Goal: Task Accomplishment & Management: Use online tool/utility

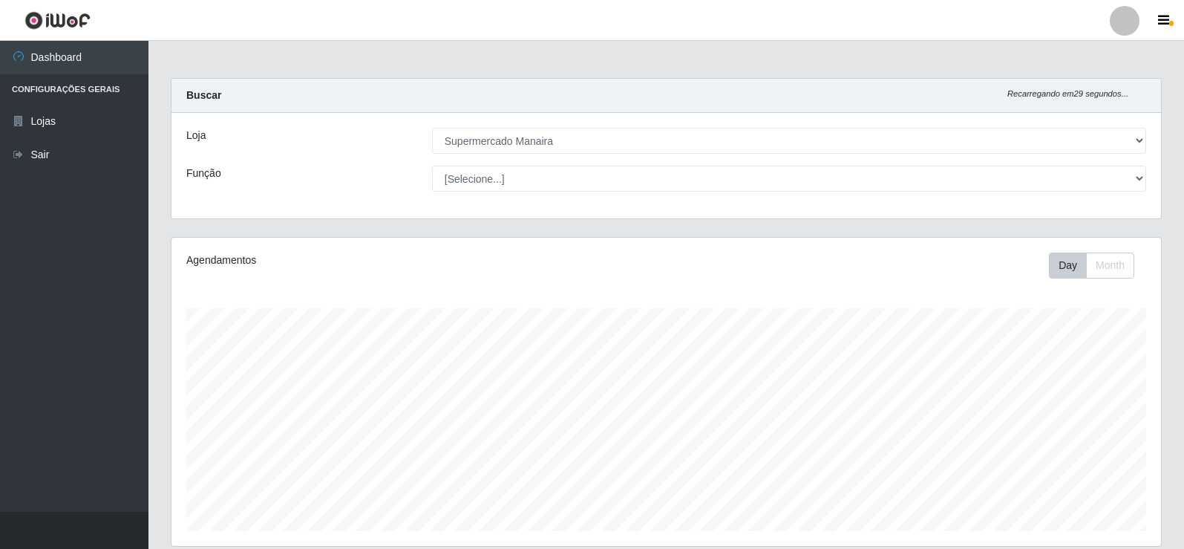
select select "443"
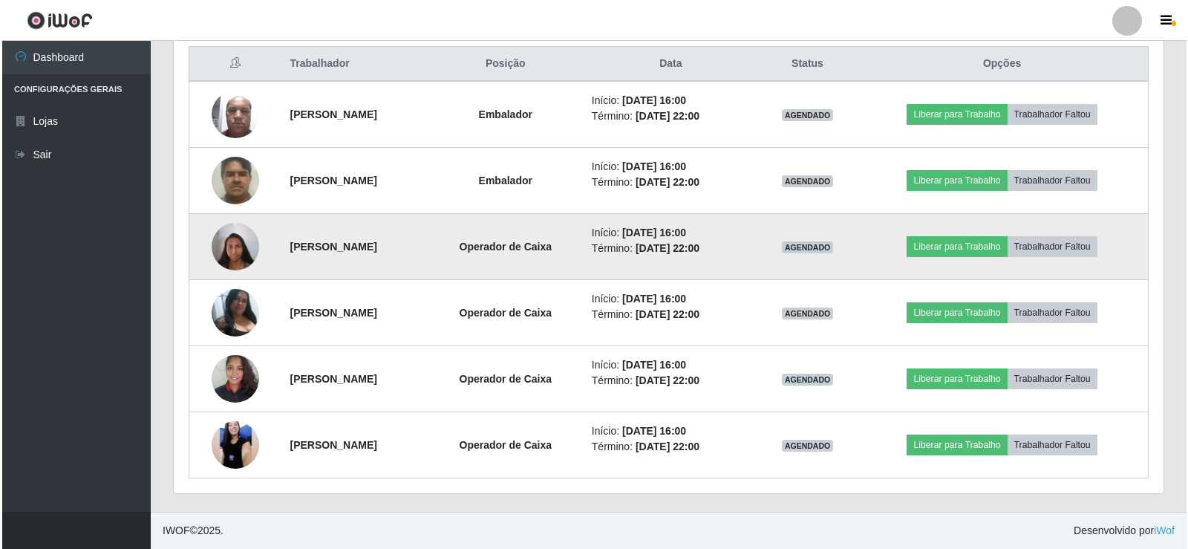
scroll to position [308, 990]
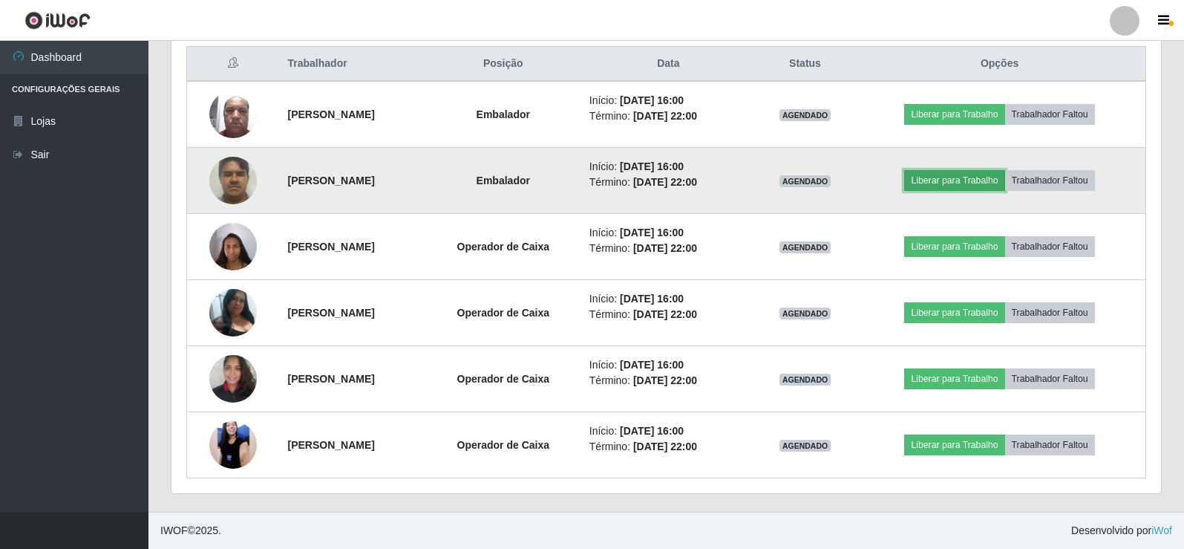
click at [982, 175] on button "Liberar para Trabalho" at bounding box center [955, 180] width 100 height 21
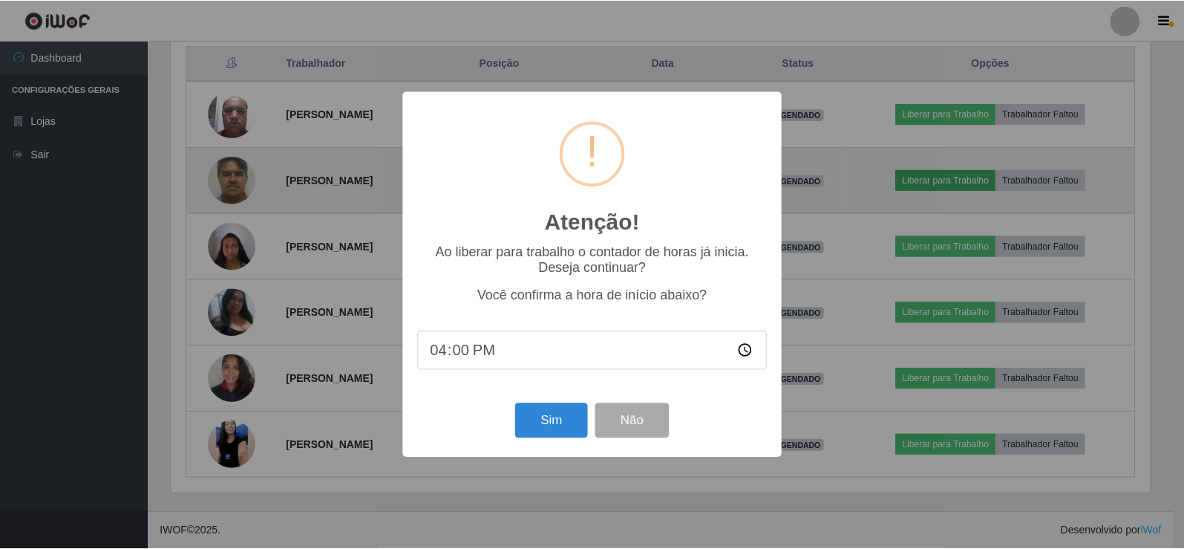
scroll to position [308, 982]
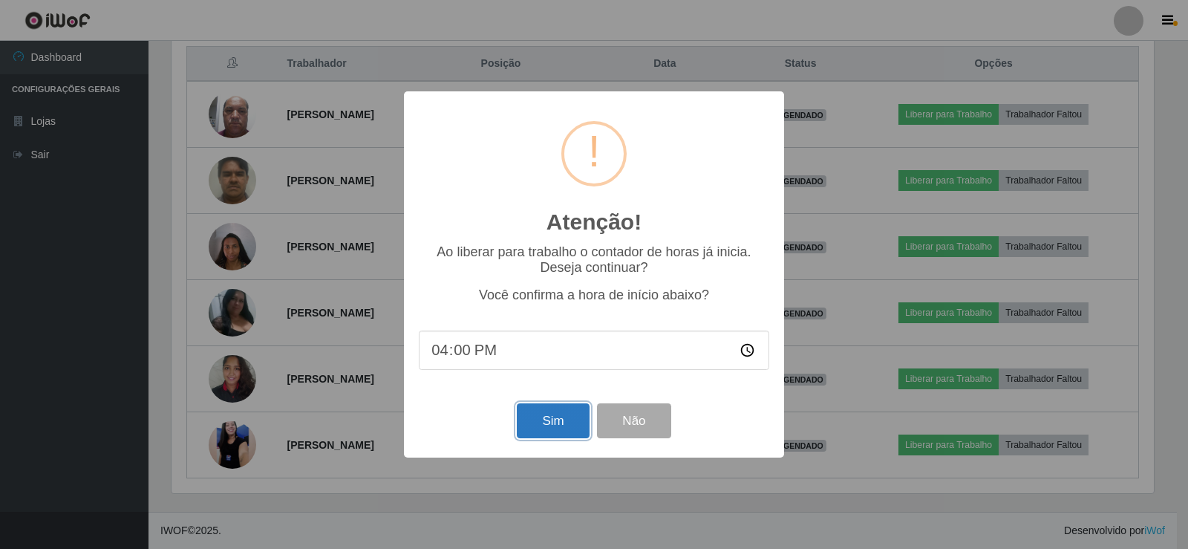
click at [557, 425] on button "Sim" at bounding box center [553, 420] width 72 height 35
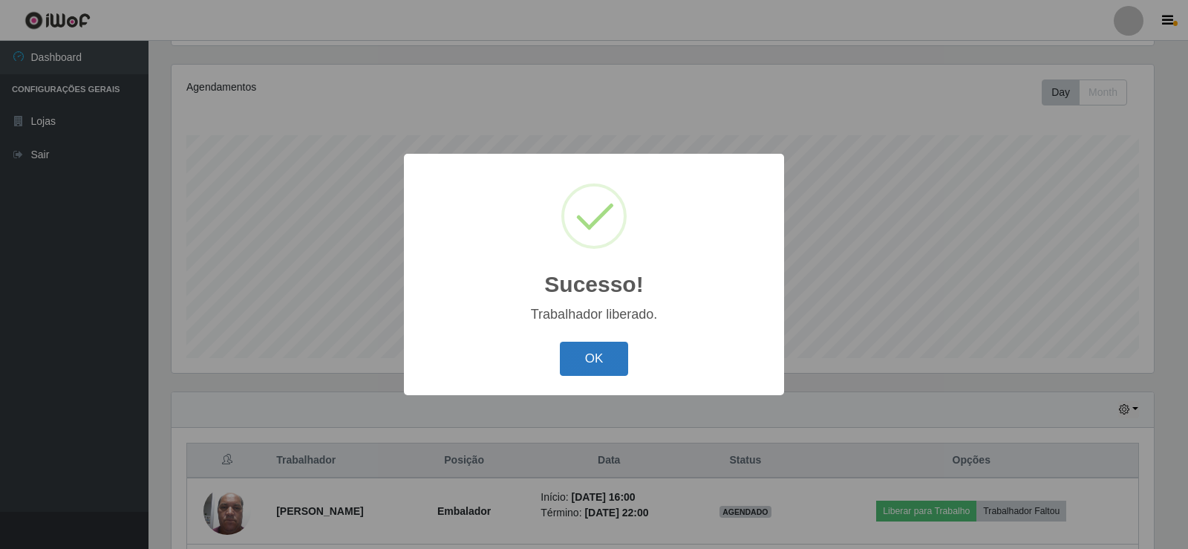
click at [595, 357] on button "OK" at bounding box center [594, 359] width 69 height 35
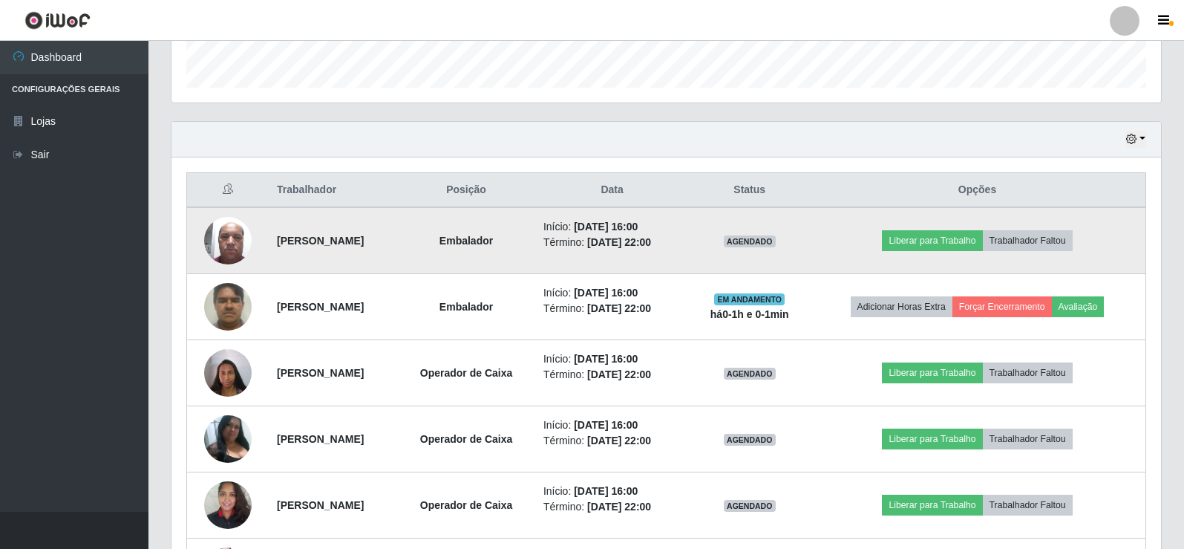
scroll to position [470, 0]
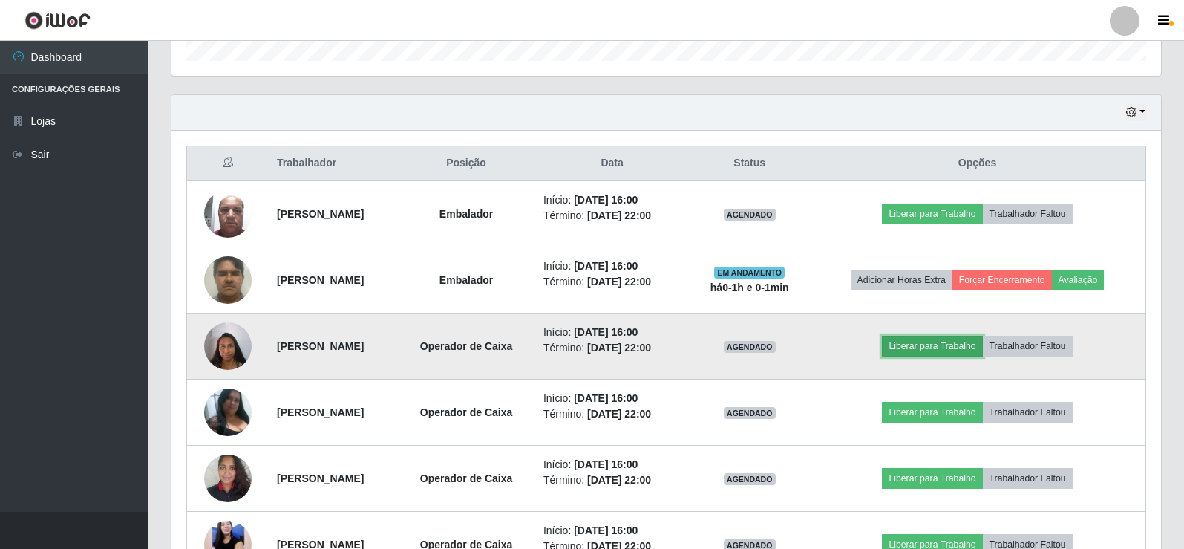
click at [956, 342] on button "Liberar para Trabalho" at bounding box center [932, 346] width 100 height 21
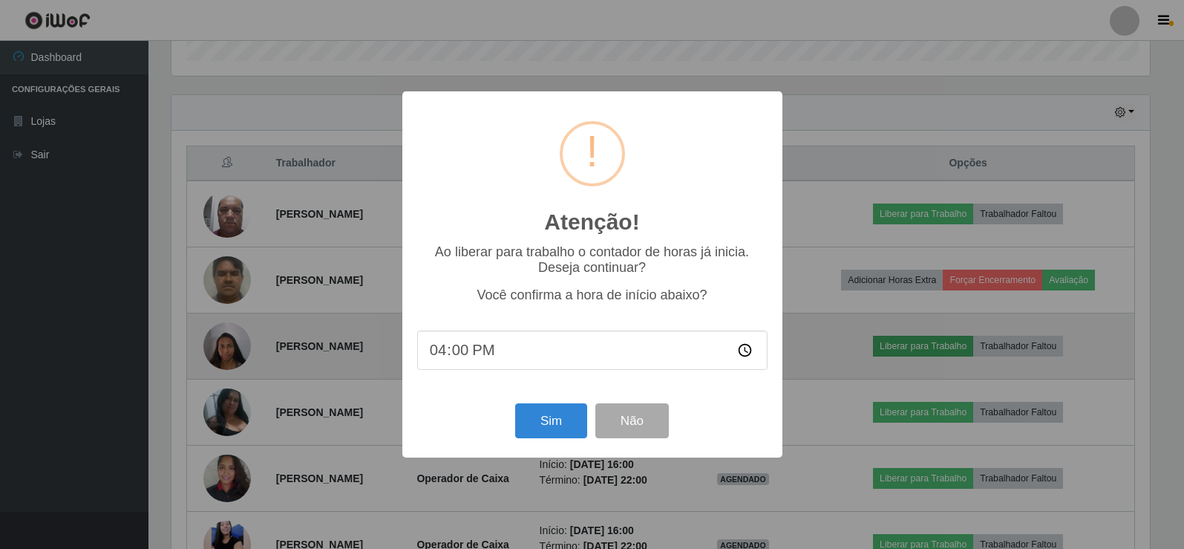
scroll to position [308, 982]
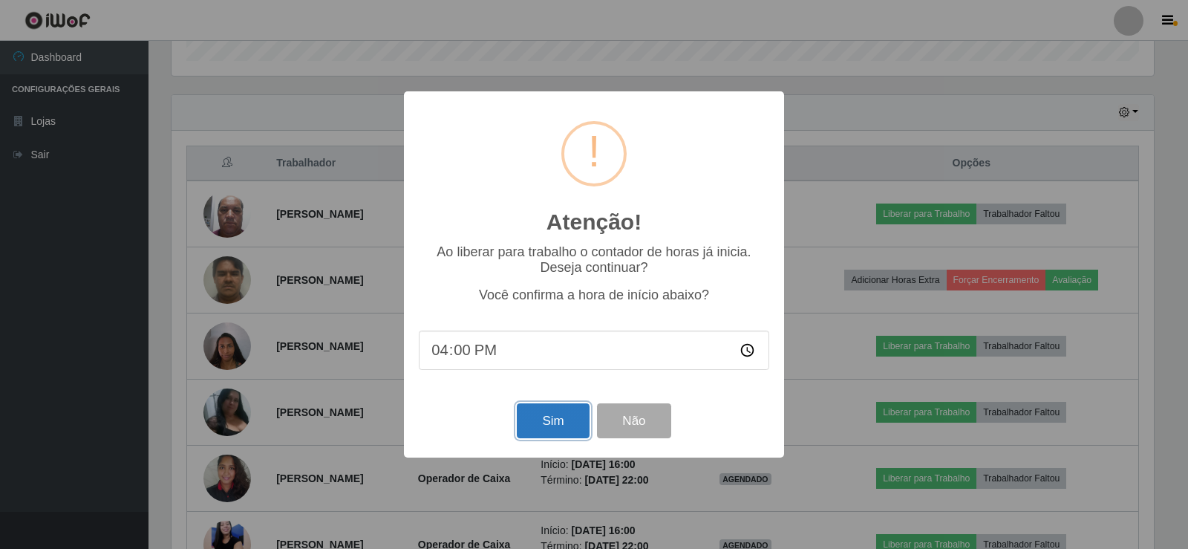
click at [542, 423] on button "Sim" at bounding box center [553, 420] width 72 height 35
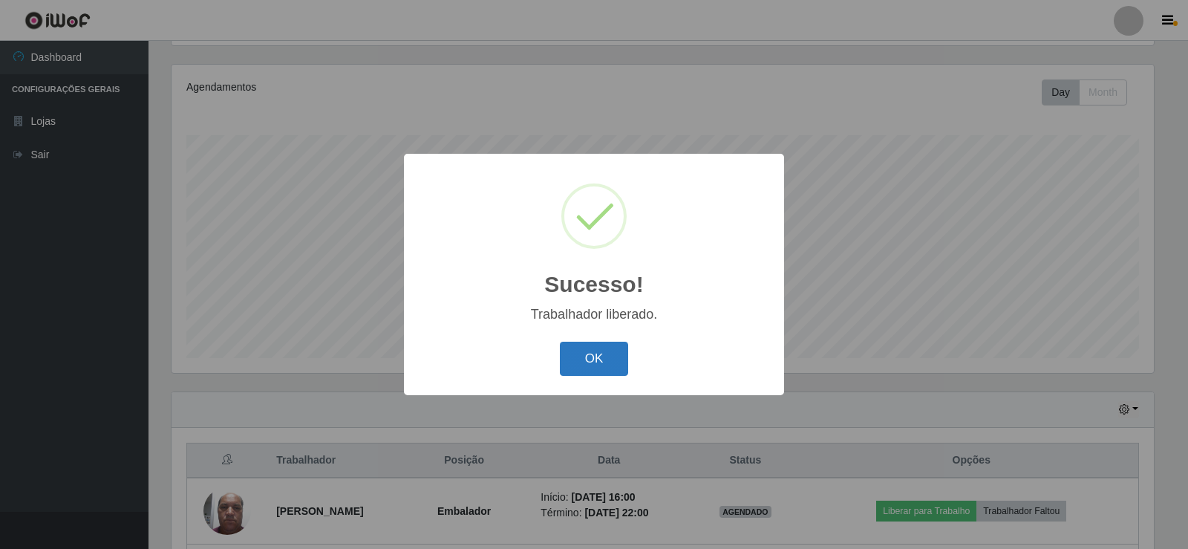
click at [596, 367] on button "OK" at bounding box center [594, 359] width 69 height 35
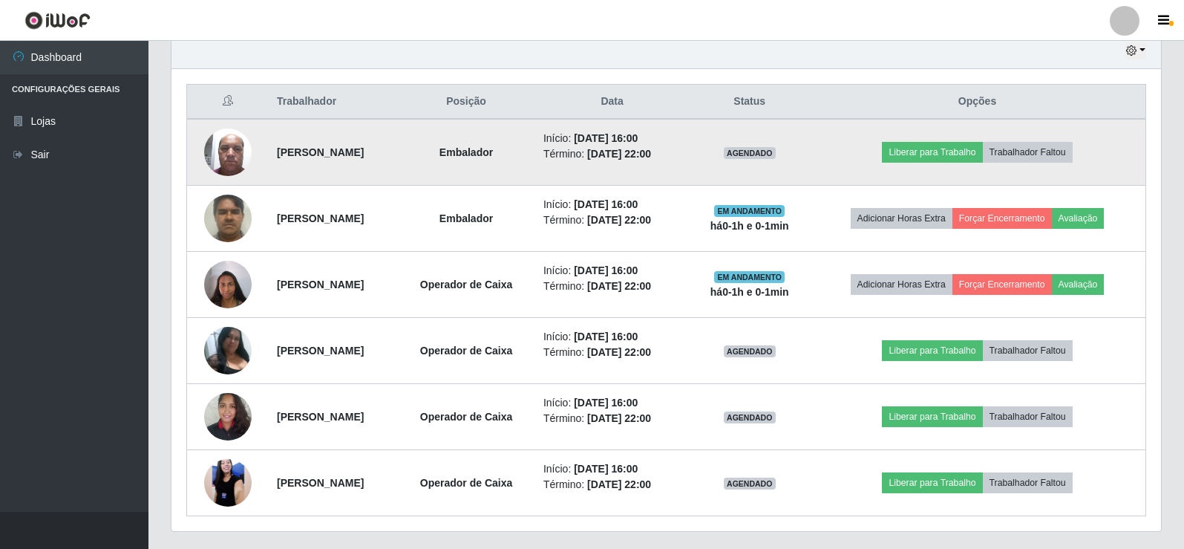
scroll to position [544, 0]
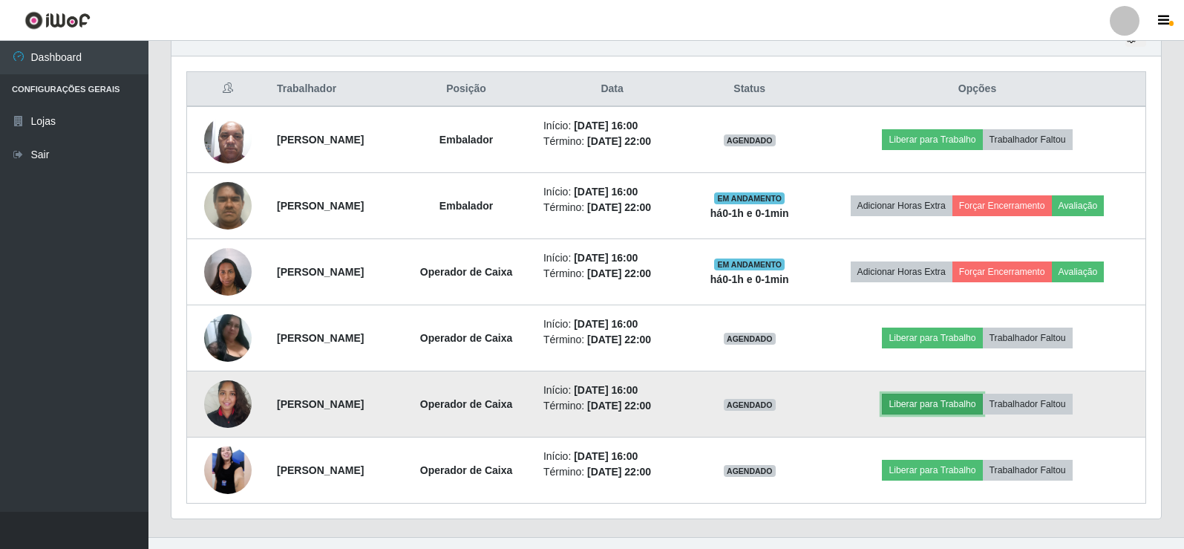
click at [948, 405] on button "Liberar para Trabalho" at bounding box center [932, 404] width 100 height 21
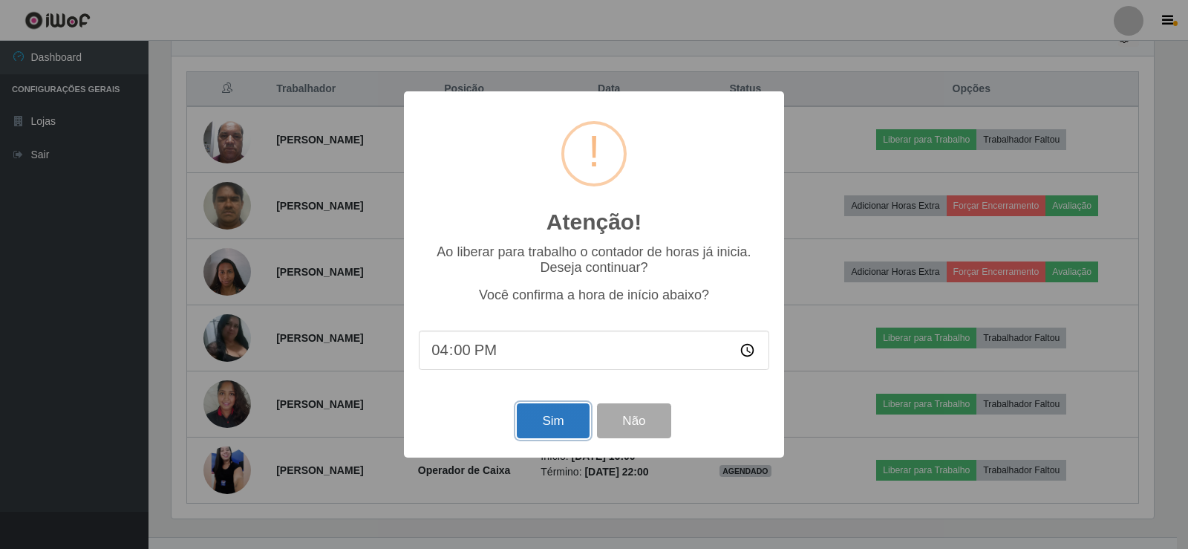
click at [546, 417] on button "Sim" at bounding box center [553, 420] width 72 height 35
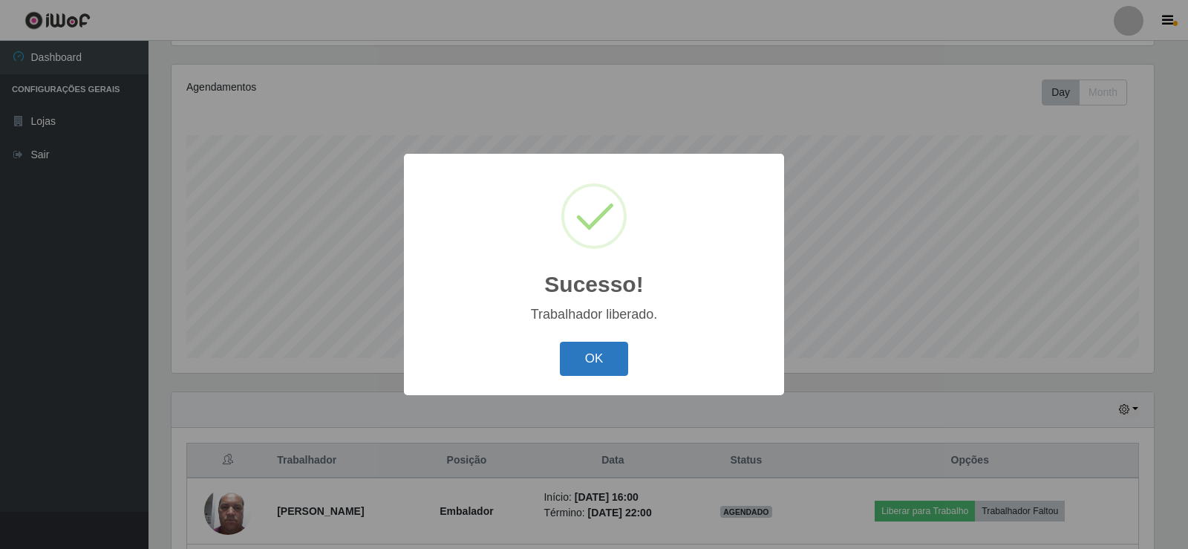
click at [602, 362] on button "OK" at bounding box center [594, 359] width 69 height 35
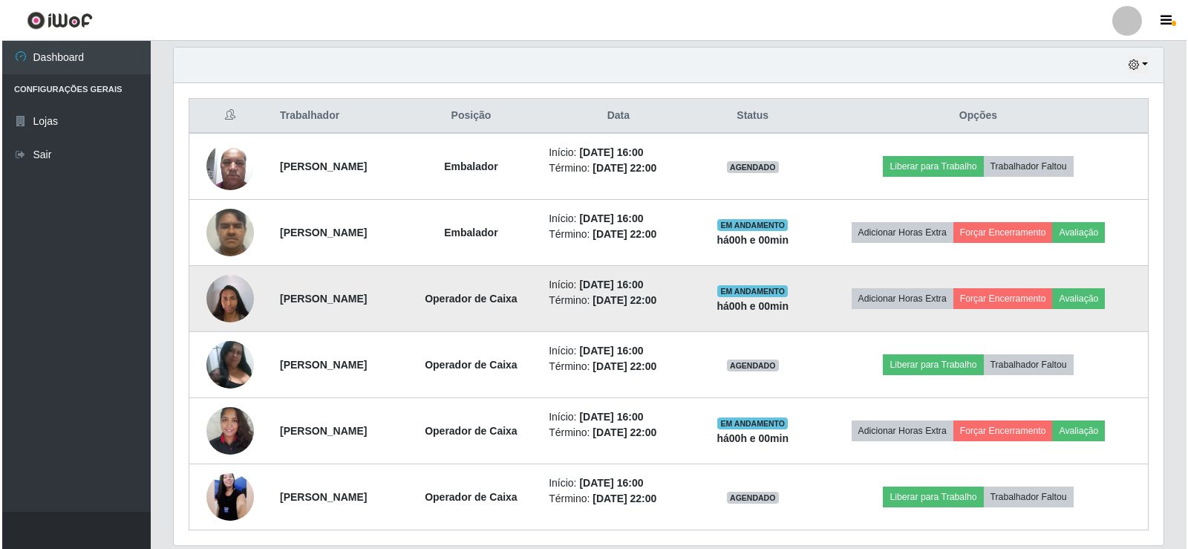
scroll to position [544, 0]
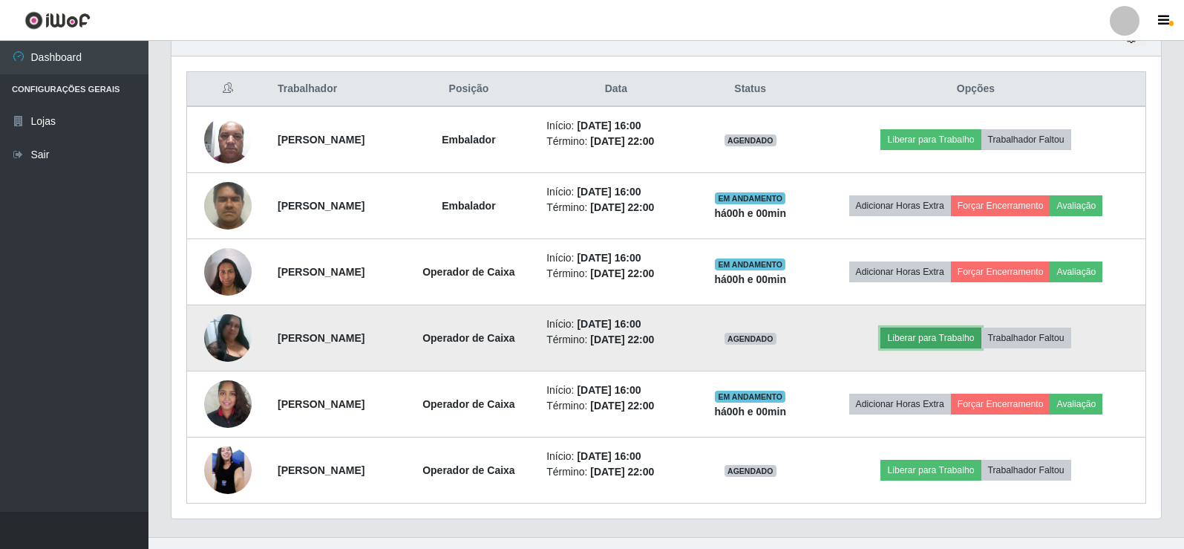
click at [931, 340] on button "Liberar para Trabalho" at bounding box center [931, 337] width 100 height 21
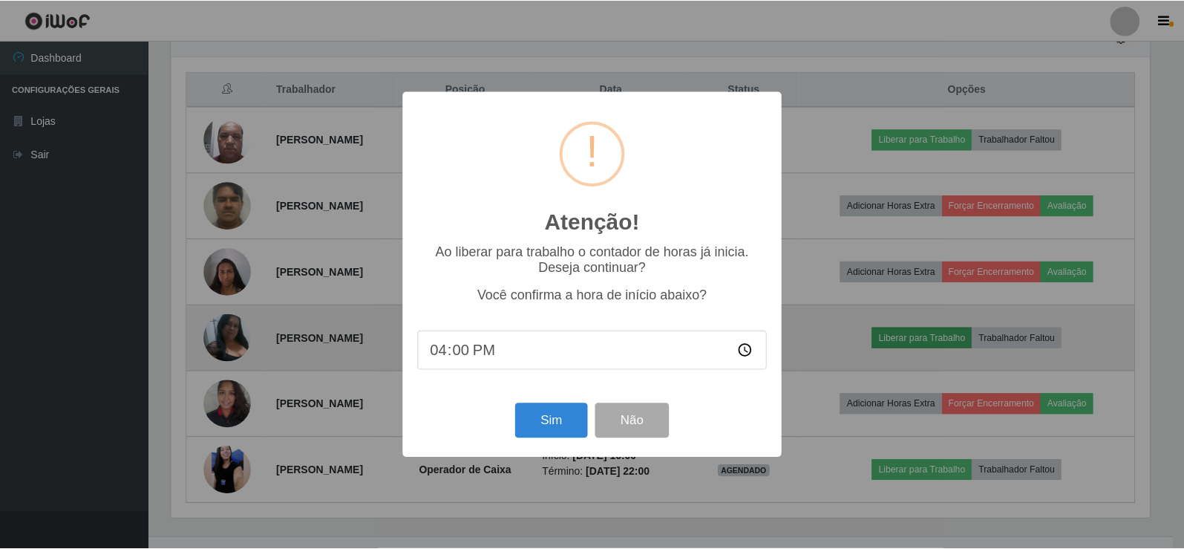
scroll to position [308, 982]
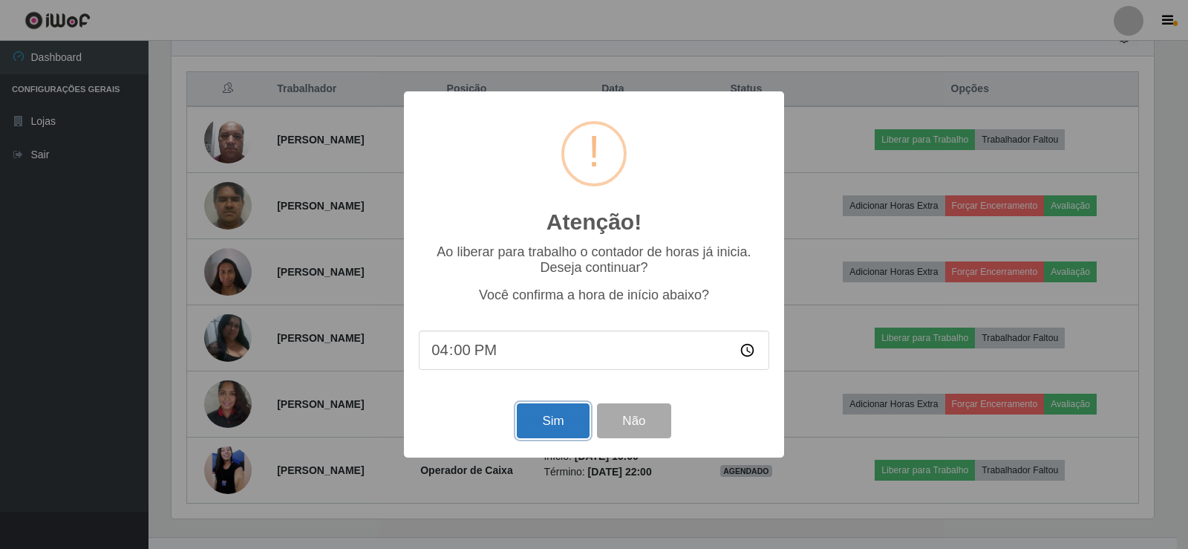
click at [546, 428] on button "Sim" at bounding box center [553, 420] width 72 height 35
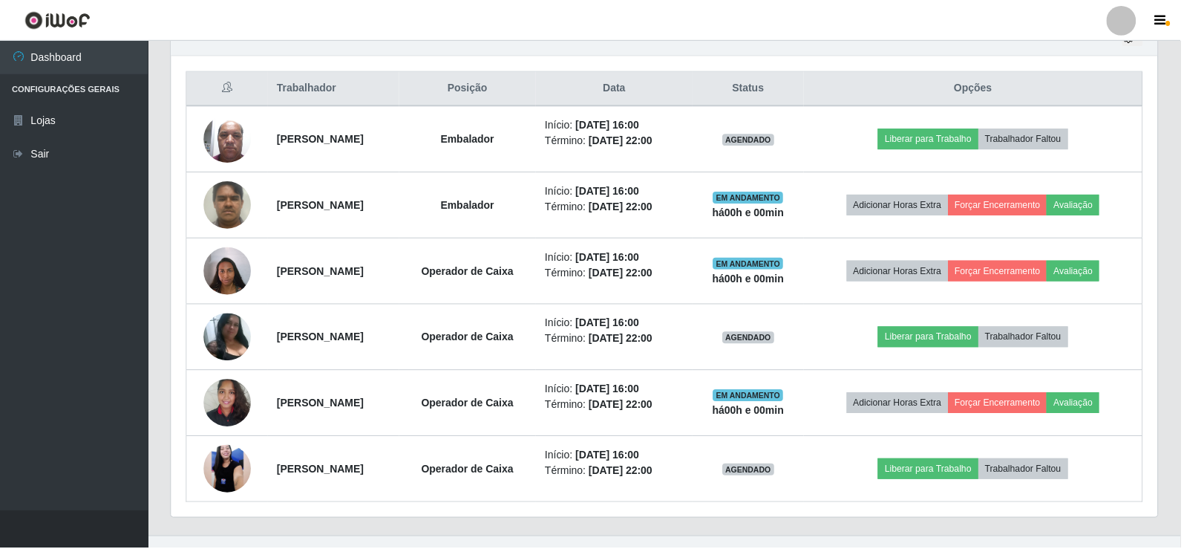
scroll to position [173, 0]
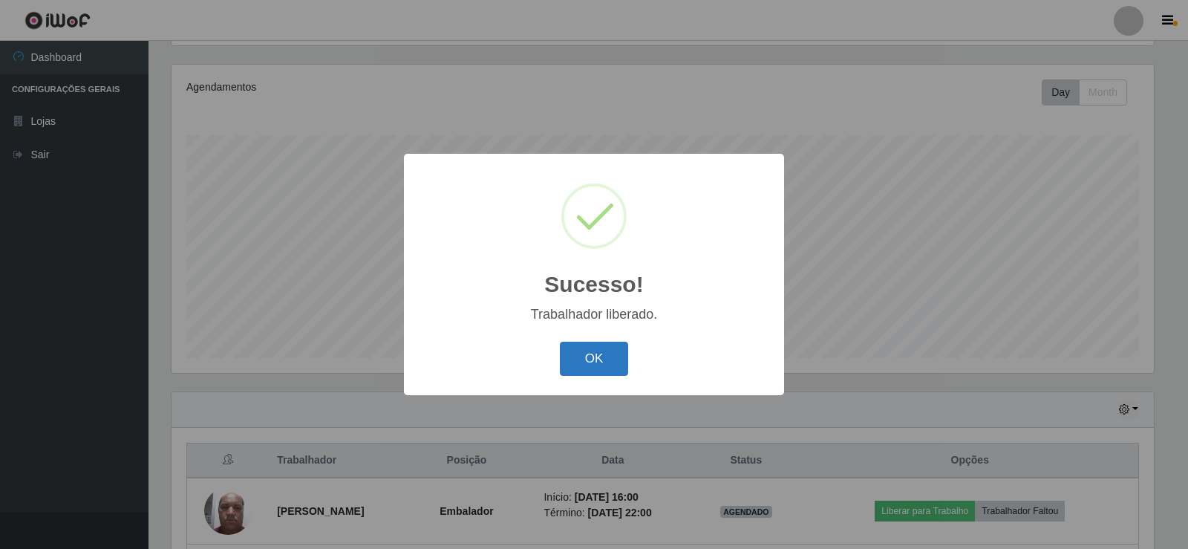
click at [609, 356] on button "OK" at bounding box center [594, 359] width 69 height 35
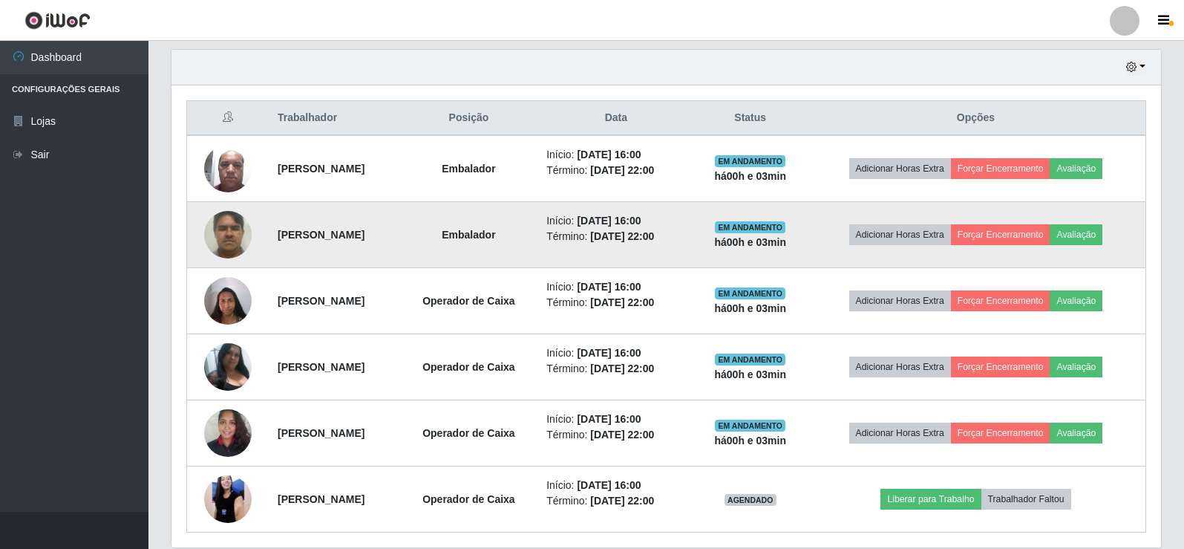
scroll to position [570, 0]
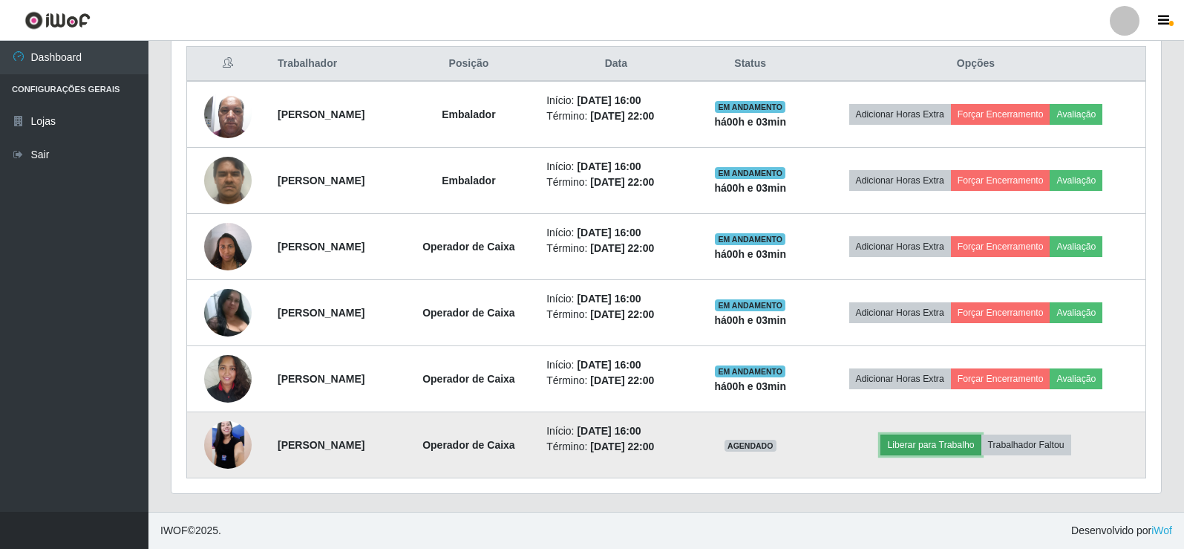
click at [931, 441] on button "Liberar para Trabalho" at bounding box center [931, 444] width 100 height 21
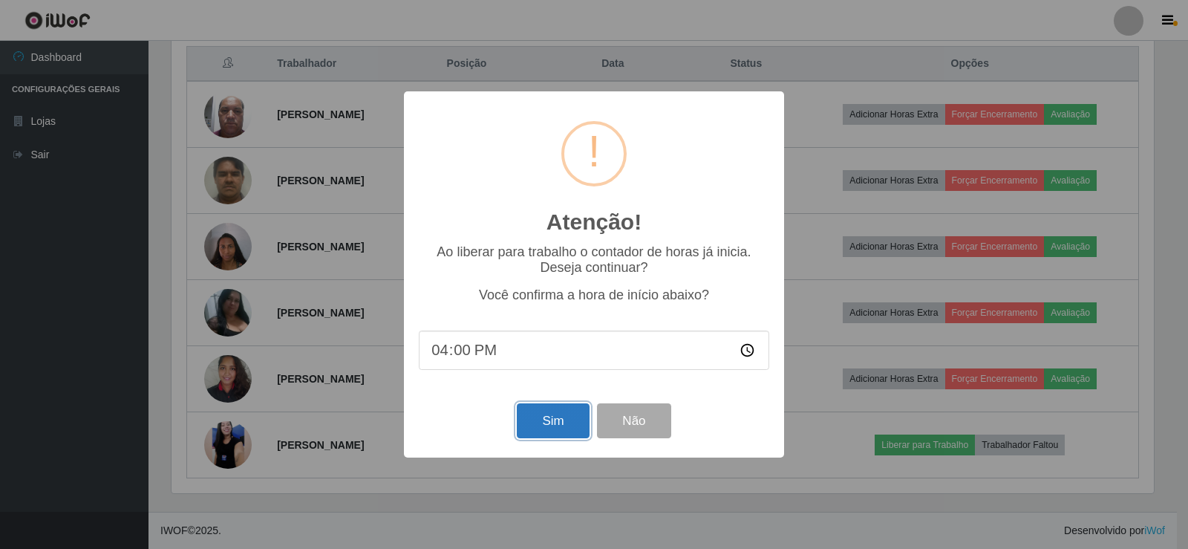
click at [527, 422] on button "Sim" at bounding box center [553, 420] width 72 height 35
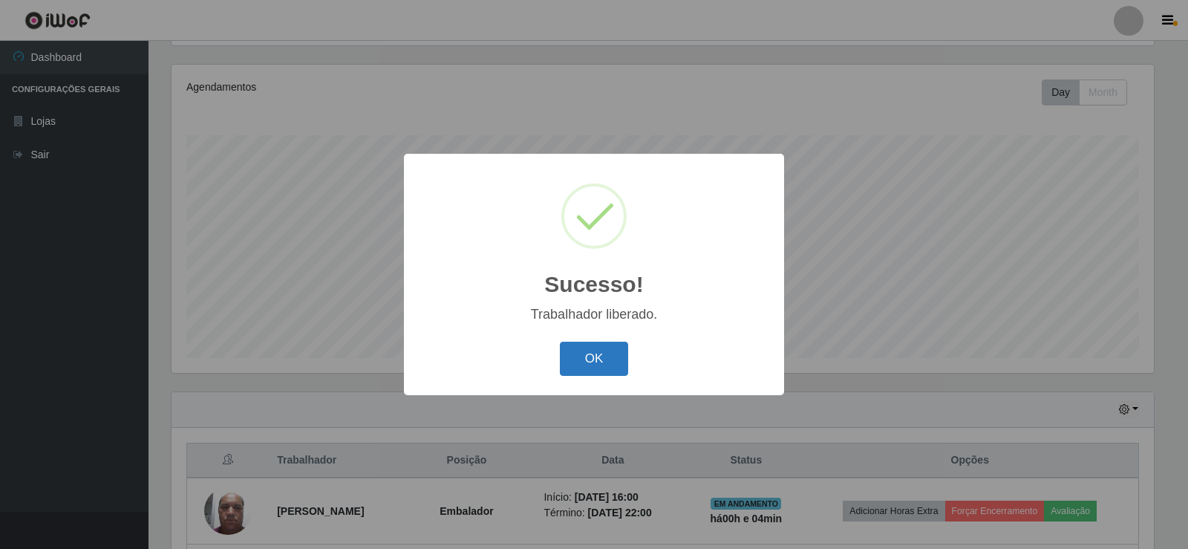
click at [583, 365] on button "OK" at bounding box center [594, 359] width 69 height 35
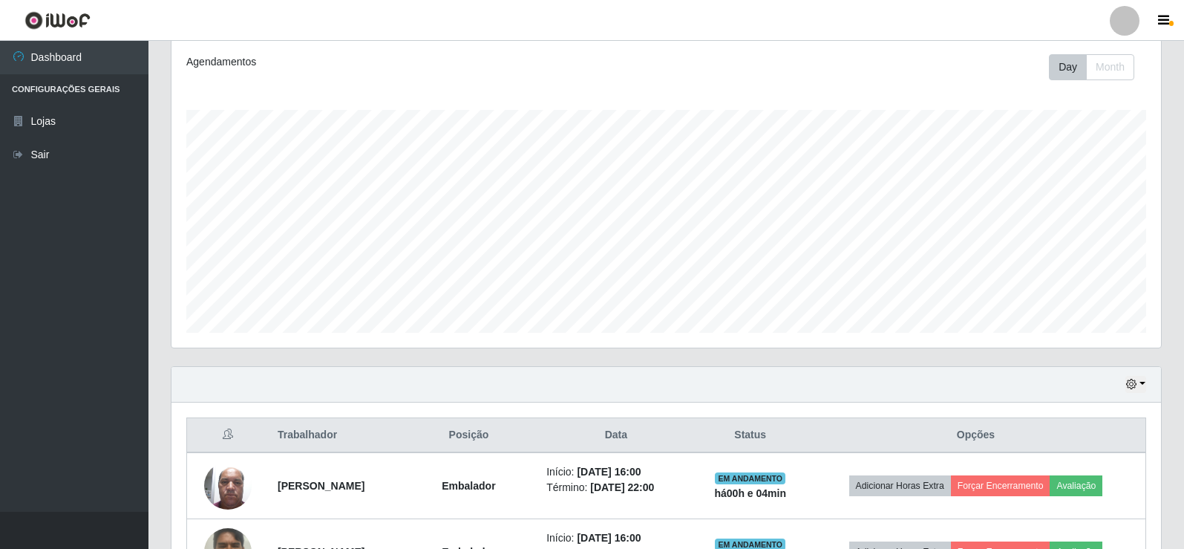
scroll to position [0, 0]
